Goal: Task Accomplishment & Management: Use online tool/utility

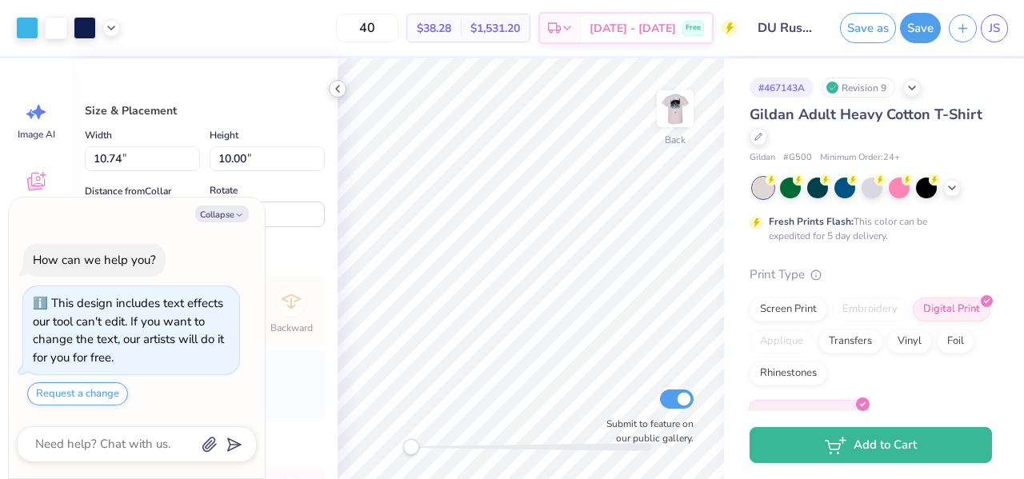
click at [332, 90] on icon at bounding box center [337, 88] width 13 height 13
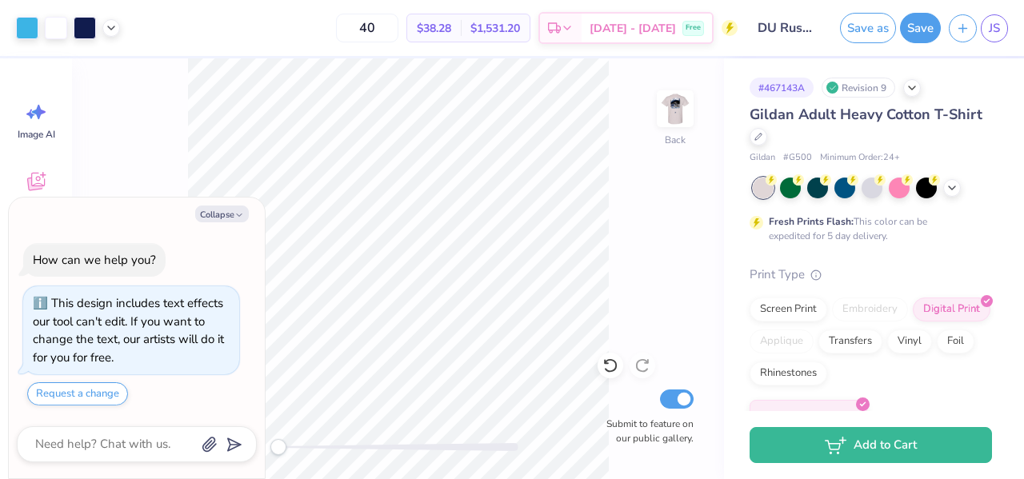
type textarea "x"
type input "8.98"
type input "8.36"
type input "8.47"
type textarea "x"
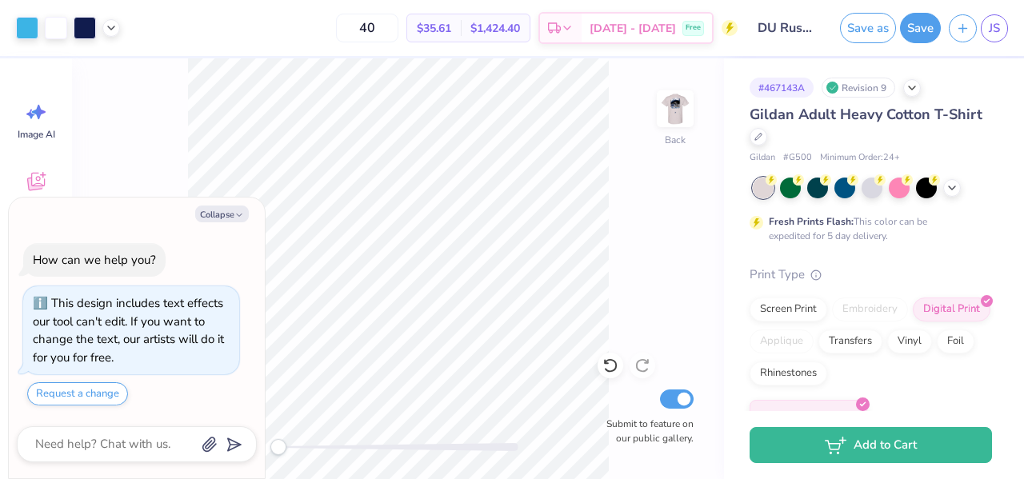
type input "6.43"
type input "5.99"
type input "10.84"
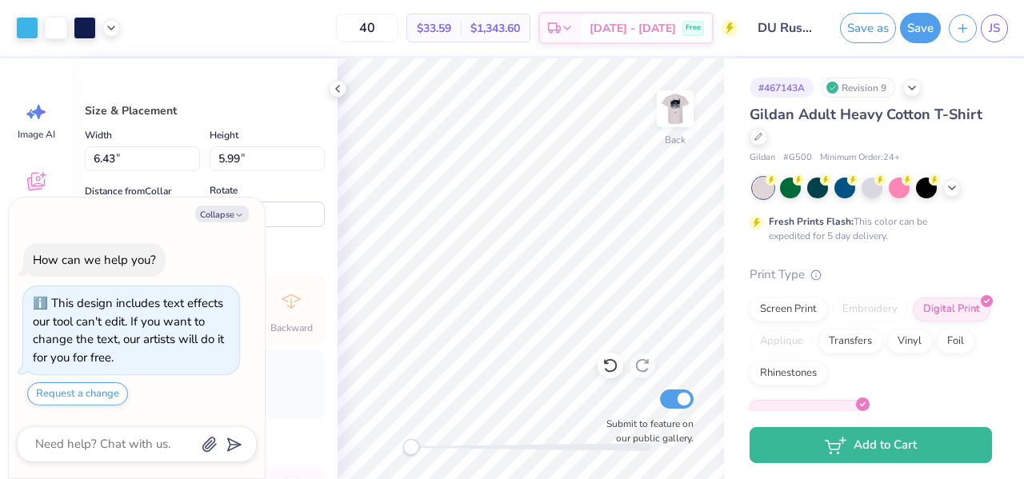
type textarea "x"
type input "5.42"
type input "5.04"
type input "3.49"
click at [694, 118] on img at bounding box center [675, 109] width 64 height 64
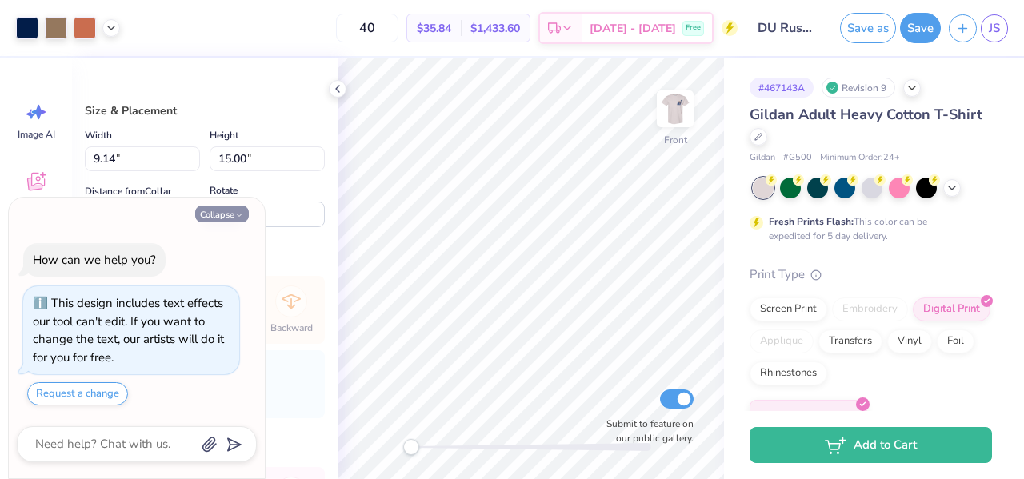
click at [243, 218] on icon "button" at bounding box center [239, 215] width 10 height 10
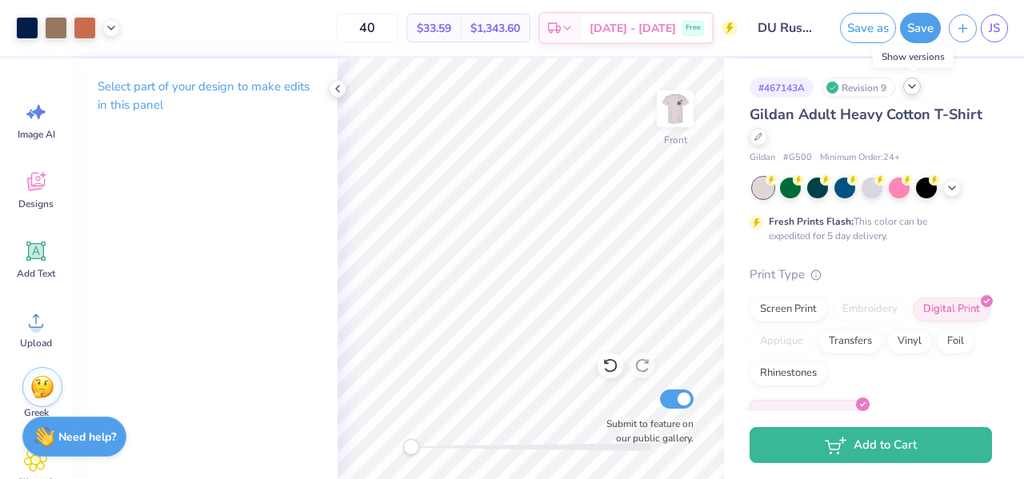
click at [919, 90] on icon at bounding box center [912, 86] width 13 height 13
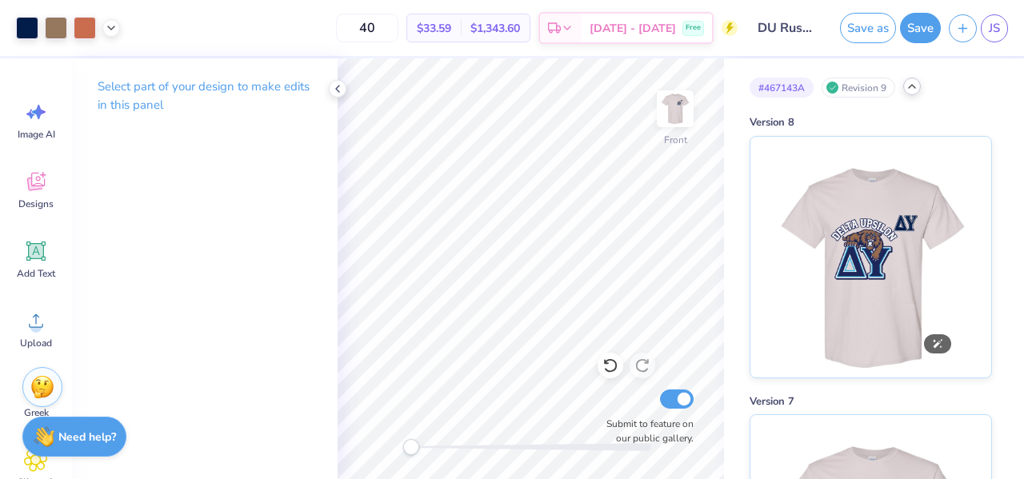
drag, startPoint x: 832, startPoint y: 255, endPoint x: 329, endPoint y: 27, distance: 552.5
click at [329, 27] on div "40 $33.59 Per Item $1,343.60 Total Est. Delivery [DATE] - [DATE] Free" at bounding box center [433, 28] width 610 height 56
drag, startPoint x: 826, startPoint y: 195, endPoint x: 856, endPoint y: 214, distance: 36.0
click at [856, 214] on img at bounding box center [870, 254] width 198 height 241
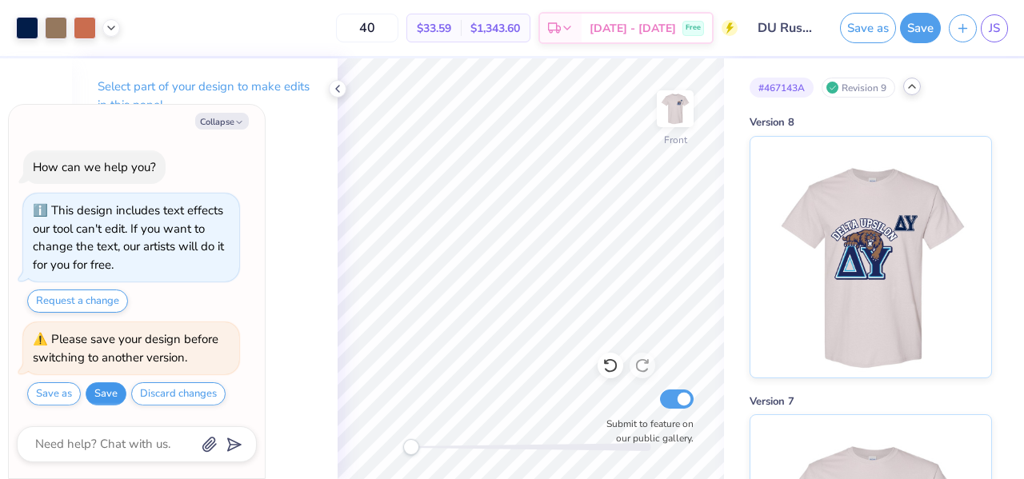
click at [117, 405] on button "Save" at bounding box center [106, 393] width 41 height 23
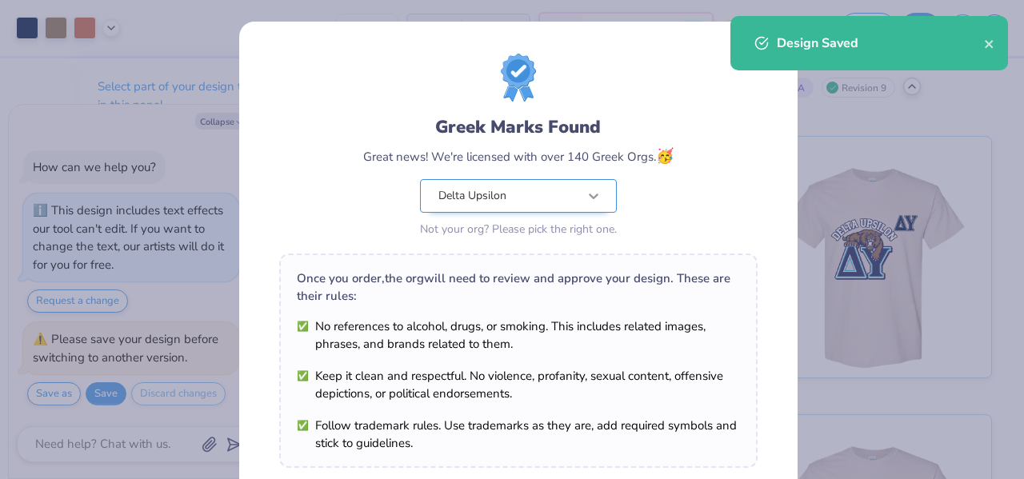
scroll to position [270, 0]
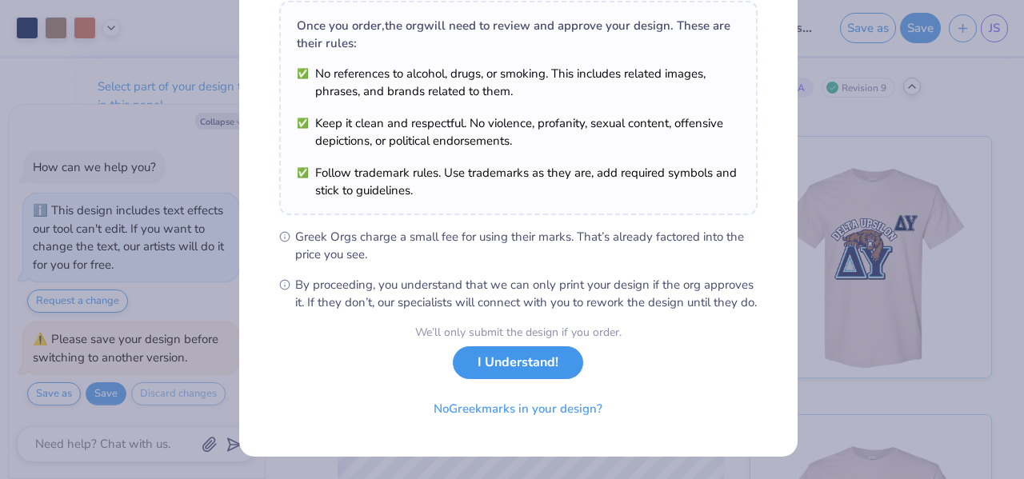
click at [515, 358] on button "I Understand!" at bounding box center [518, 362] width 130 height 33
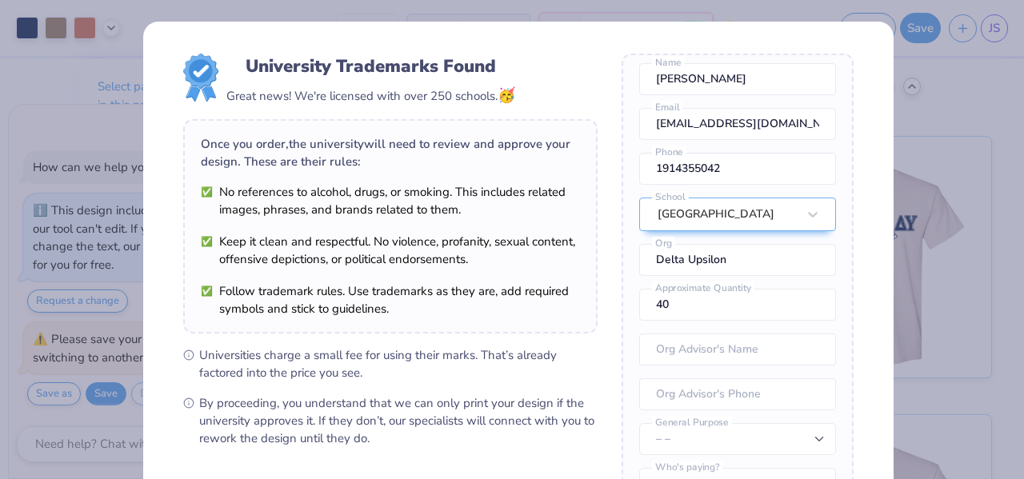
scroll to position [217, 0]
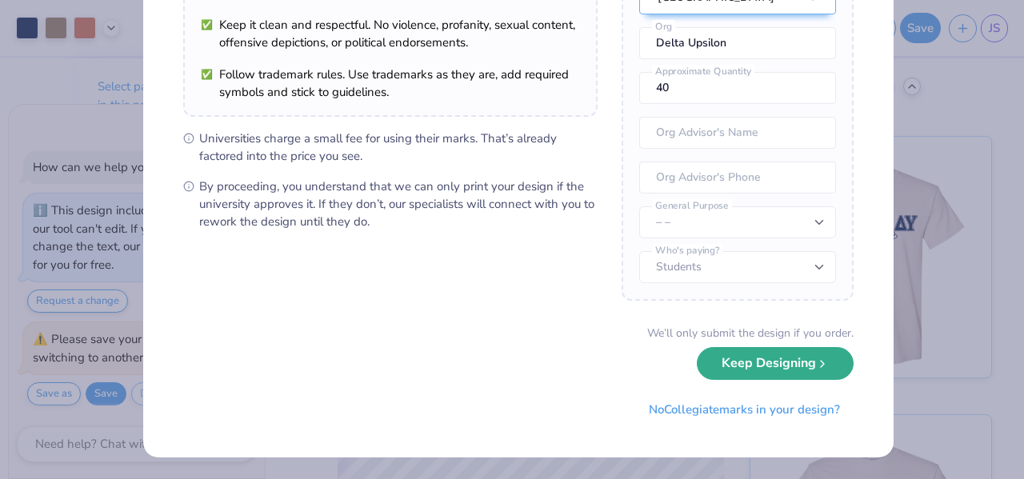
click at [712, 364] on button "Keep Designing" at bounding box center [775, 363] width 157 height 33
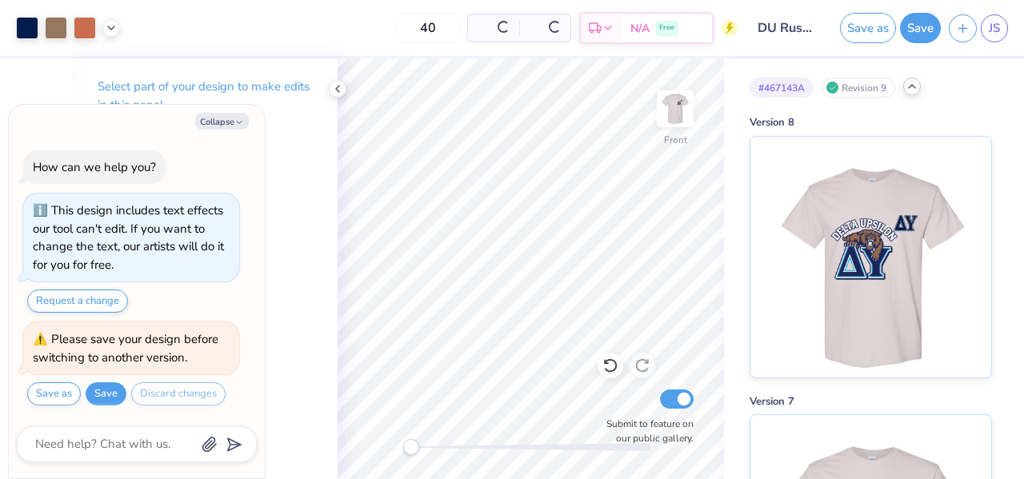
scroll to position [0, 0]
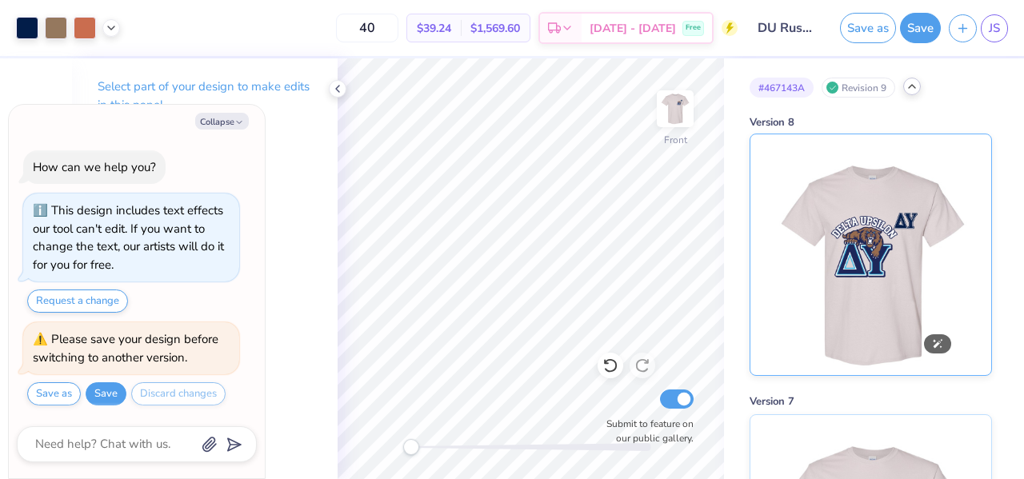
click at [774, 167] on img at bounding box center [870, 254] width 198 height 241
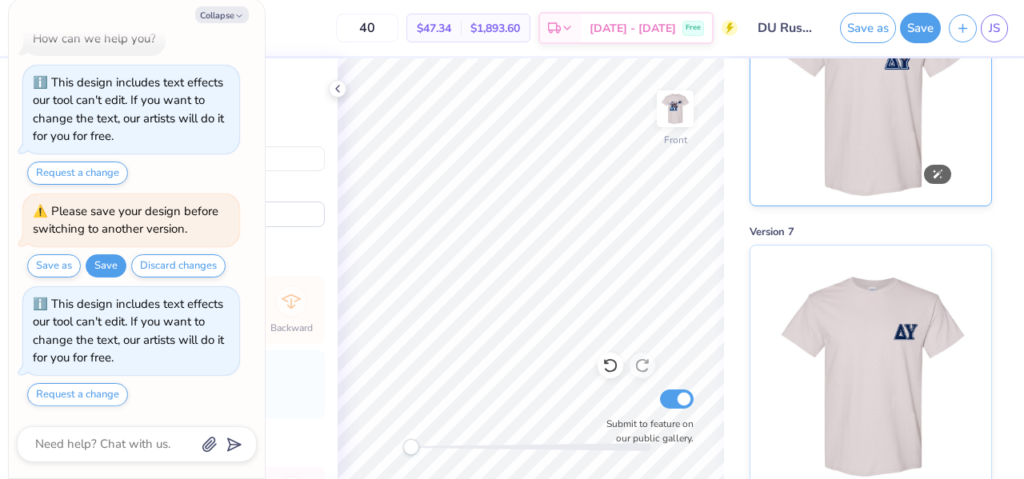
scroll to position [170, 0]
click at [884, 142] on img at bounding box center [870, 85] width 198 height 241
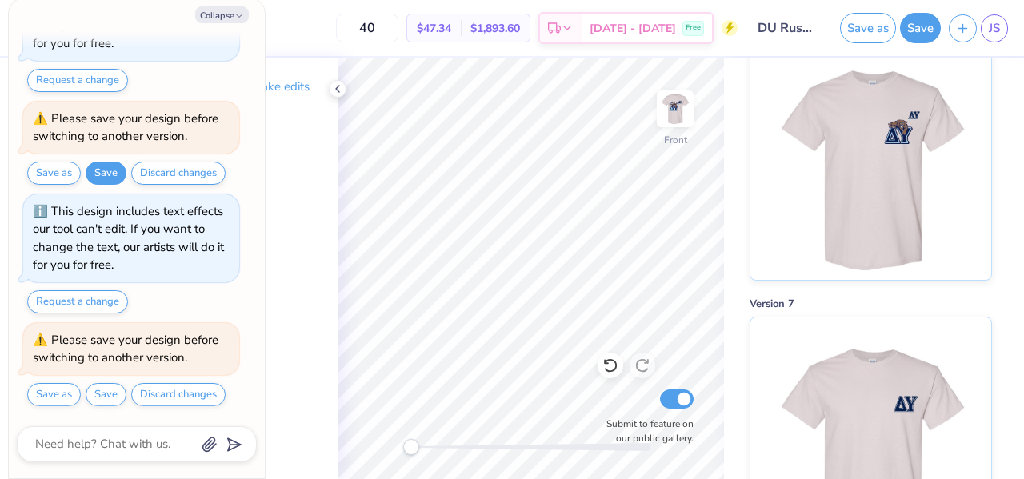
scroll to position [97, 0]
click at [154, 397] on button "Discard changes" at bounding box center [178, 394] width 94 height 23
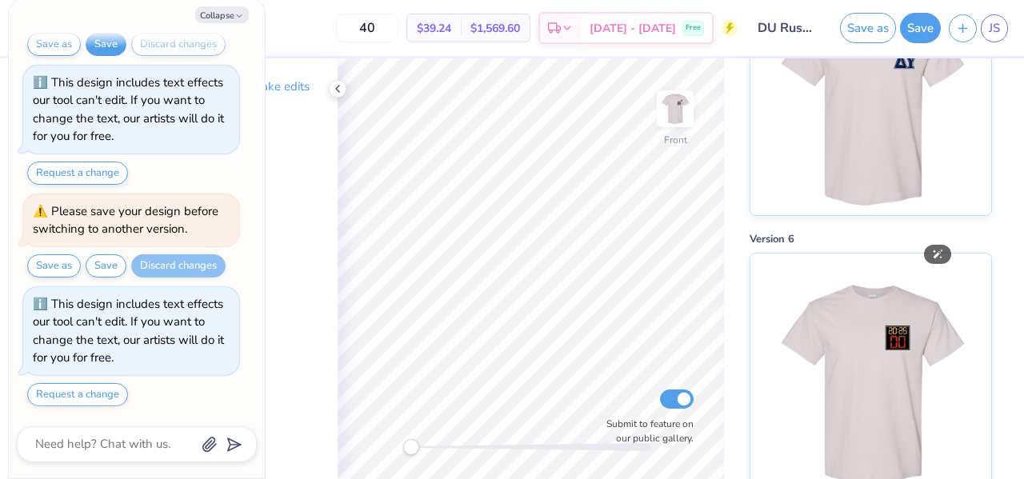
scroll to position [338, 0]
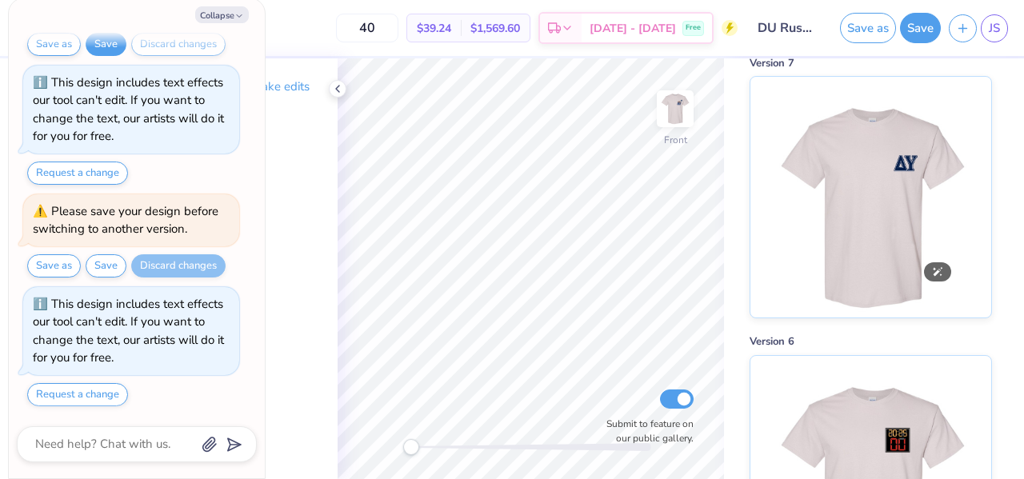
click at [827, 218] on img at bounding box center [870, 197] width 198 height 241
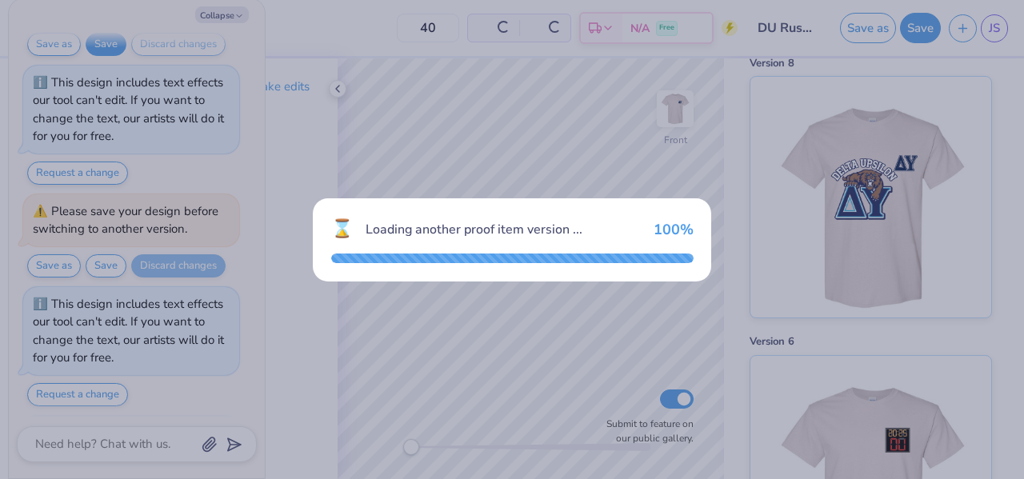
scroll to position [373, 0]
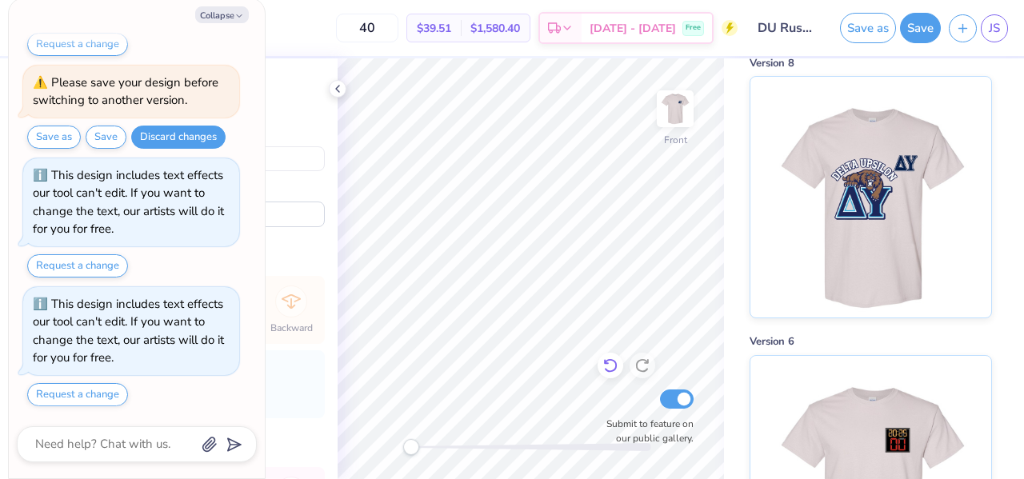
click at [610, 362] on icon at bounding box center [610, 366] width 16 height 16
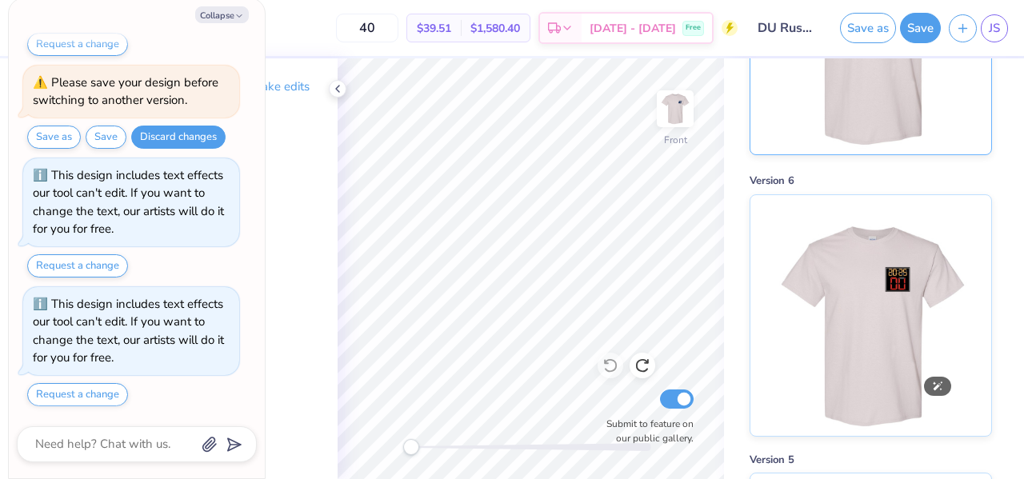
scroll to position [500, 0]
click at [818, 278] on img at bounding box center [870, 314] width 198 height 241
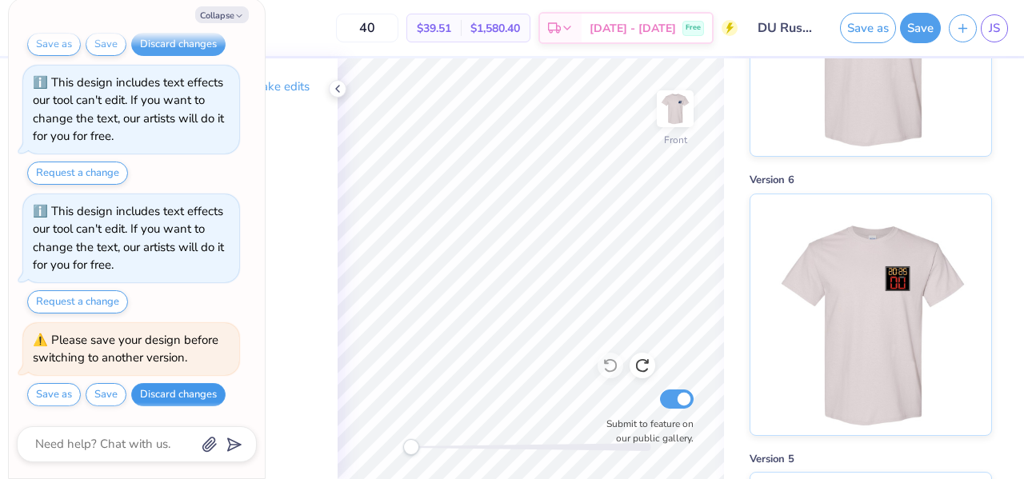
click at [196, 386] on button "Discard changes" at bounding box center [178, 394] width 94 height 23
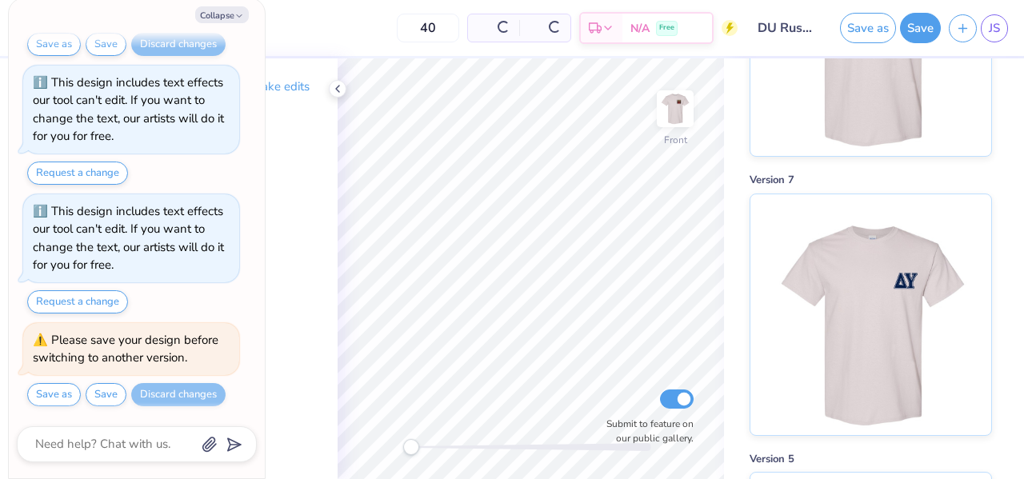
type textarea "x"
